Goal: Information Seeking & Learning: Compare options

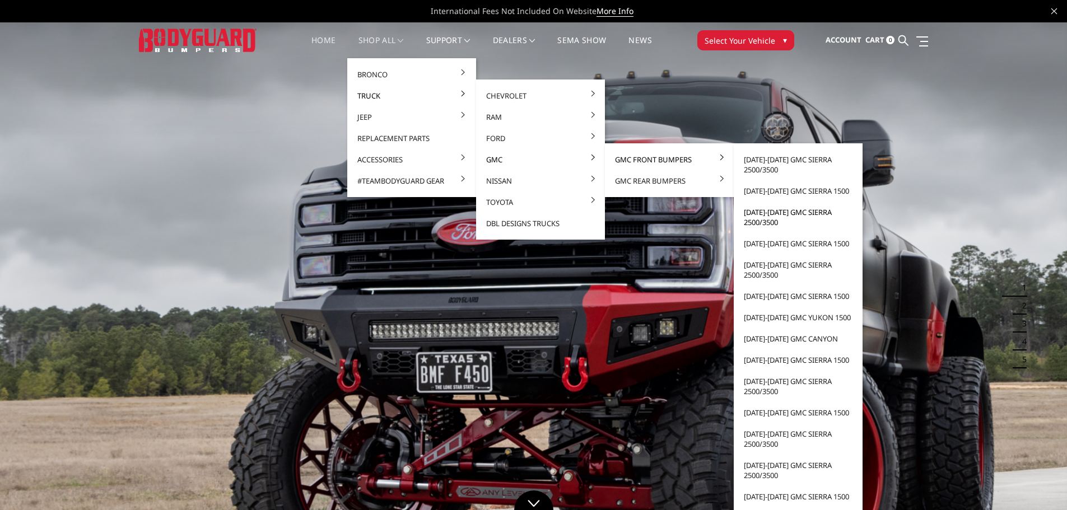
click at [768, 213] on link "[DATE]-[DATE] GMC Sierra 2500/3500" at bounding box center [798, 217] width 120 height 31
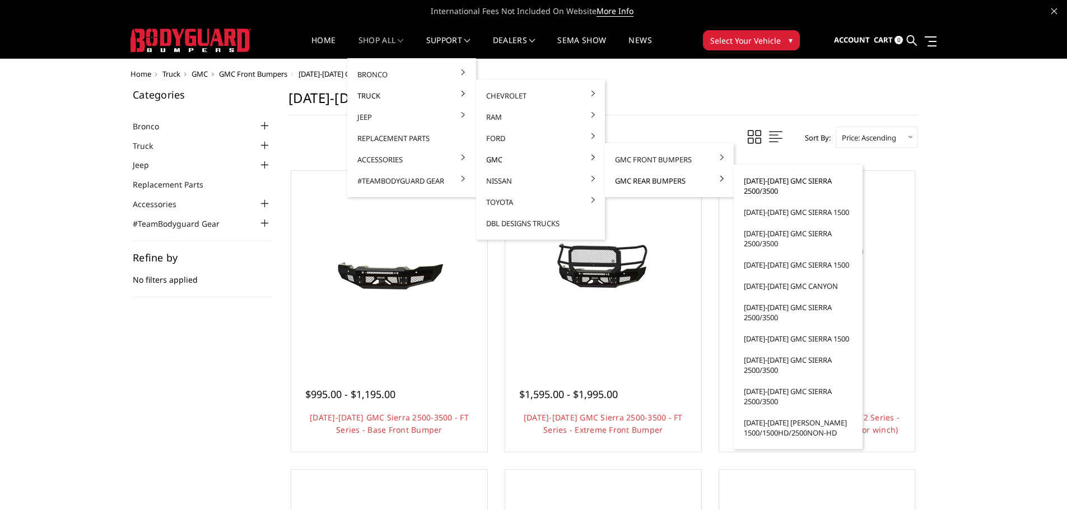
click at [773, 178] on link "[DATE]-[DATE] GMC Sierra 2500/3500" at bounding box center [798, 185] width 120 height 31
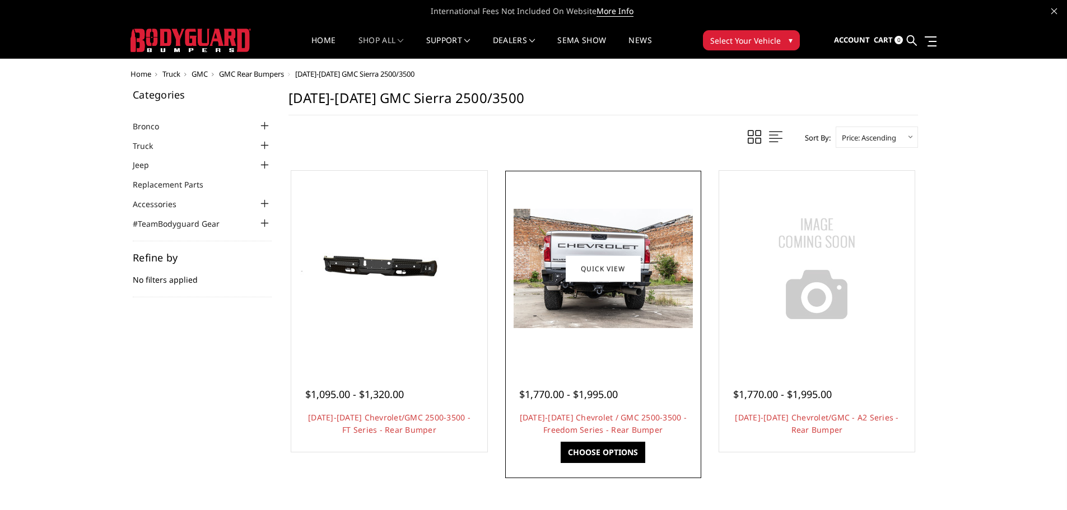
click at [536, 281] on img at bounding box center [603, 268] width 179 height 119
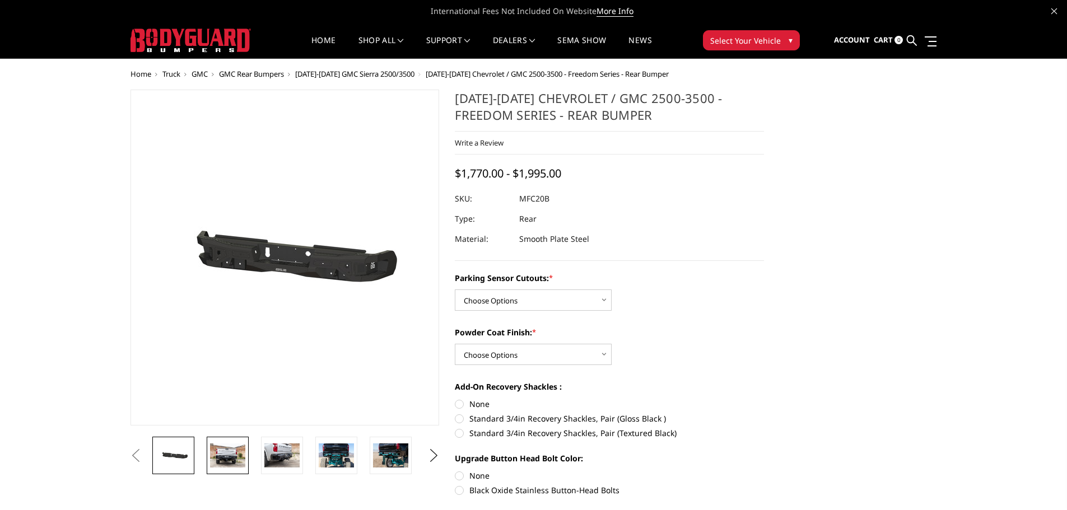
click at [217, 454] on img at bounding box center [227, 456] width 35 height 24
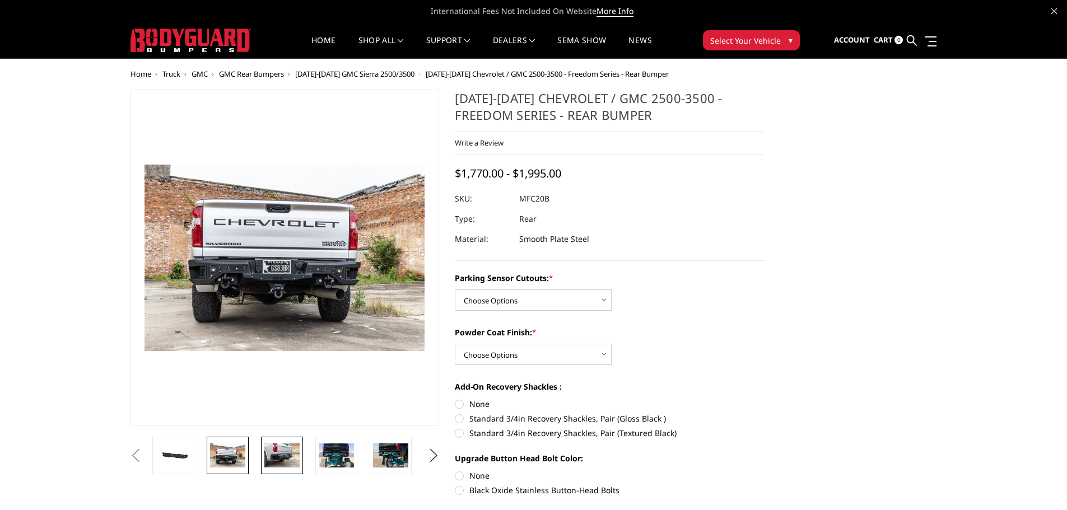
click at [266, 446] on img at bounding box center [281, 456] width 35 height 24
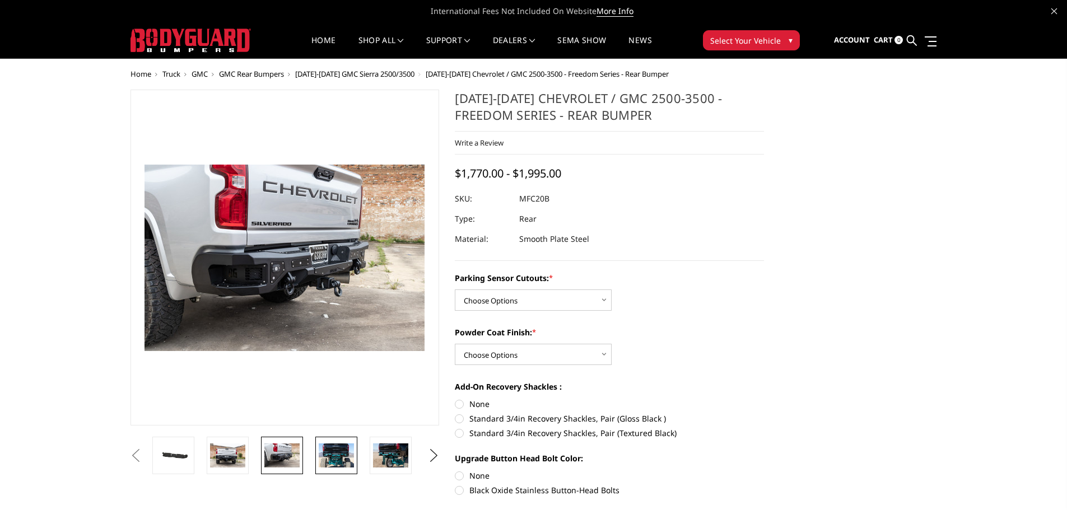
click at [325, 449] on img at bounding box center [336, 456] width 35 height 24
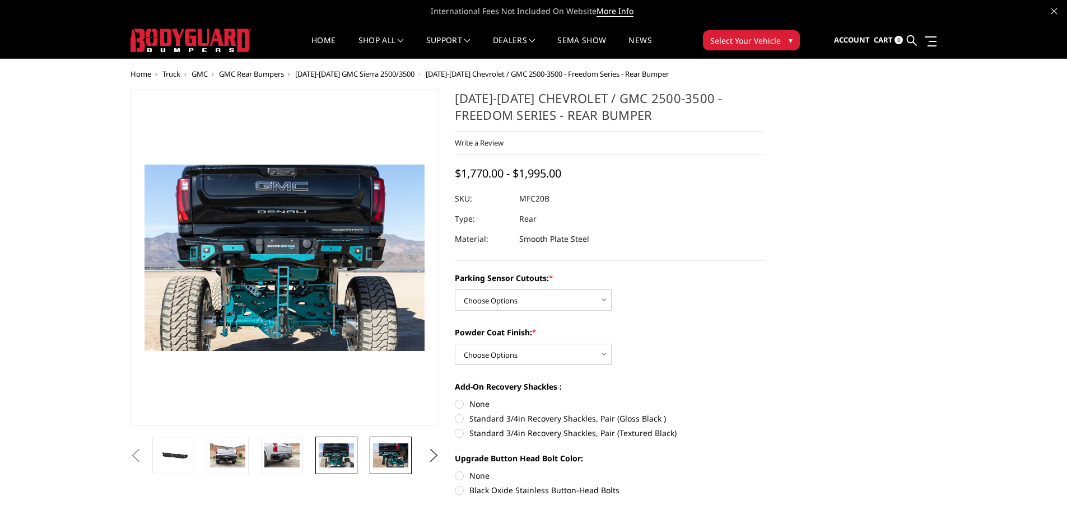
click at [383, 453] on img at bounding box center [390, 456] width 35 height 24
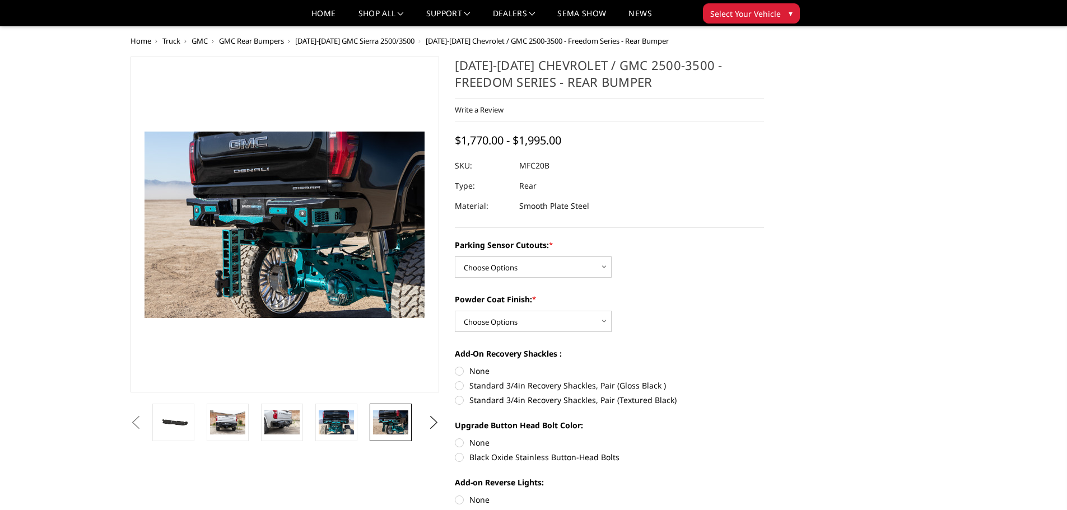
scroll to position [446, 0]
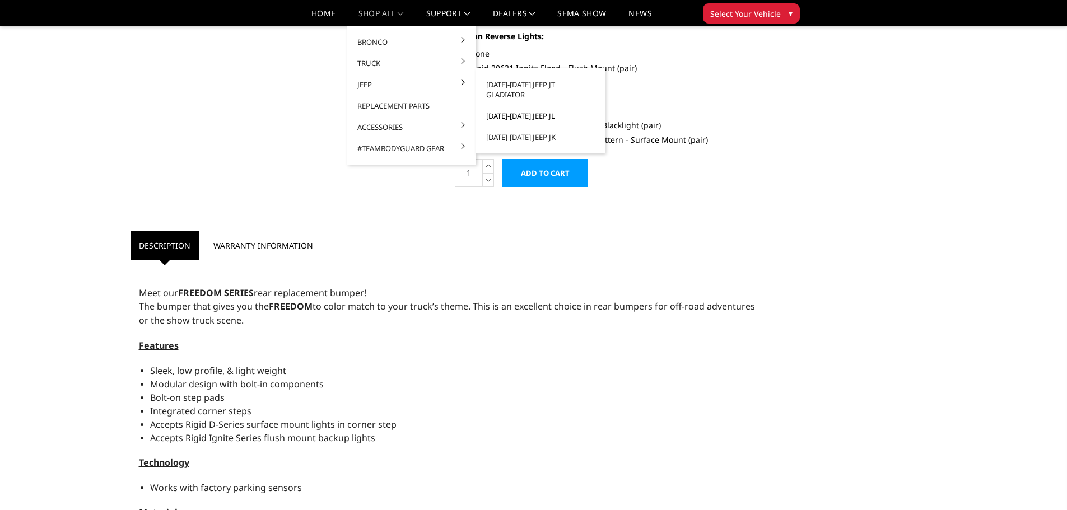
click at [535, 109] on link "[DATE]-[DATE] Jeep JL" at bounding box center [541, 115] width 120 height 21
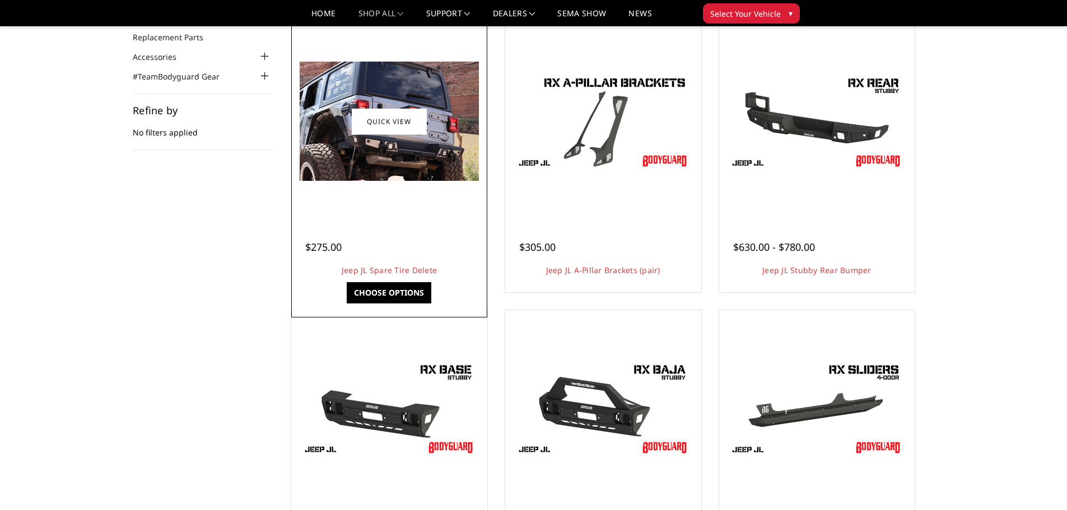
scroll to position [112, 0]
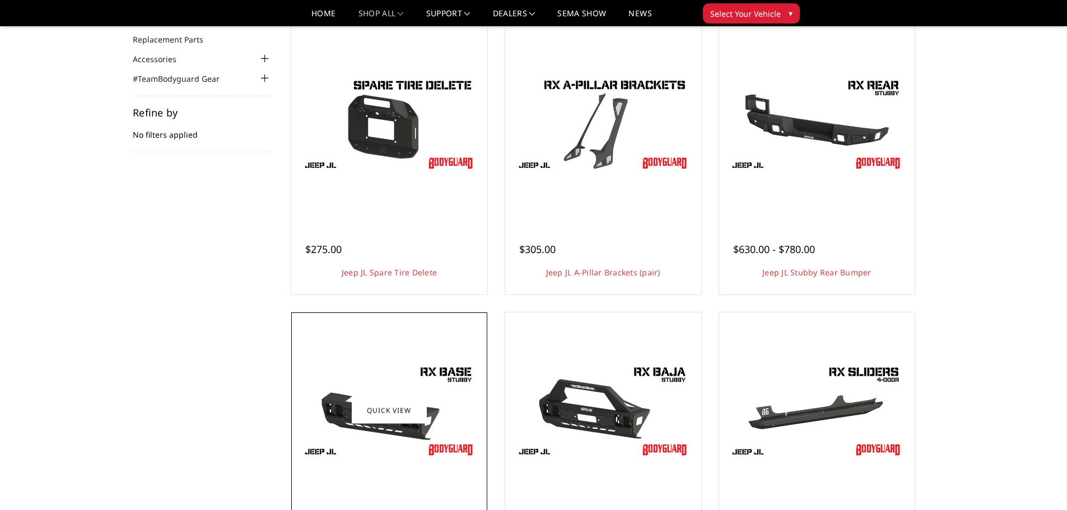
click at [406, 398] on link "Quick view" at bounding box center [389, 410] width 75 height 26
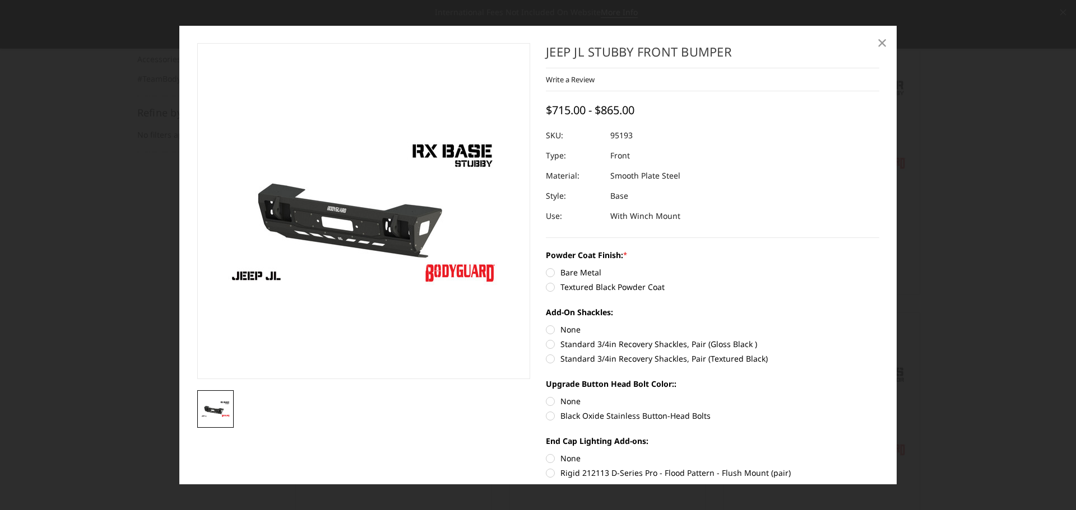
click at [878, 43] on span "×" at bounding box center [882, 42] width 10 height 24
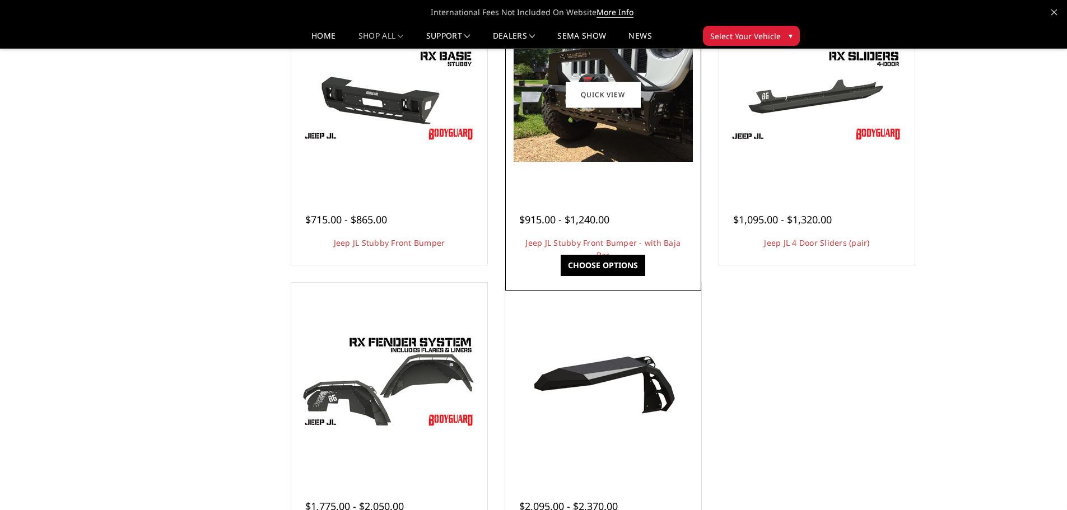
scroll to position [448, 0]
